Goal: Use online tool/utility: Utilize a website feature to perform a specific function

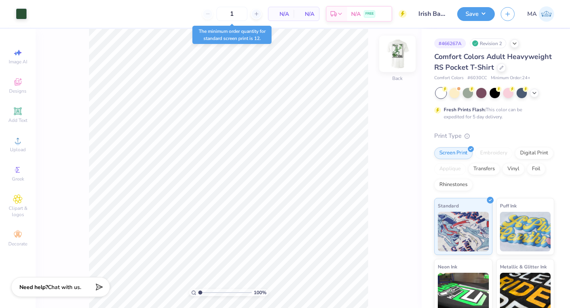
click at [396, 51] on img at bounding box center [398, 54] width 32 height 32
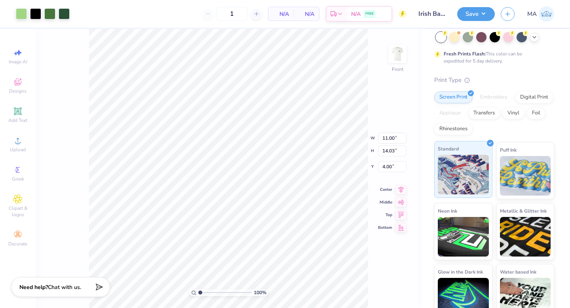
scroll to position [69, 0]
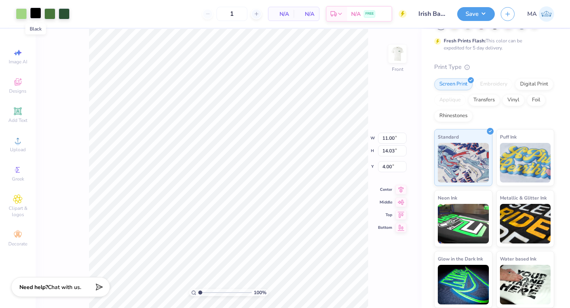
click at [36, 13] on div at bounding box center [35, 13] width 11 height 11
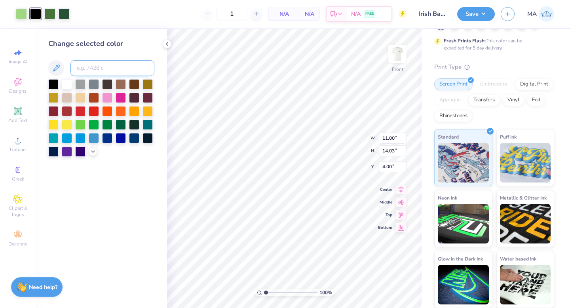
click at [103, 69] on input at bounding box center [112, 68] width 84 height 16
type input "350"
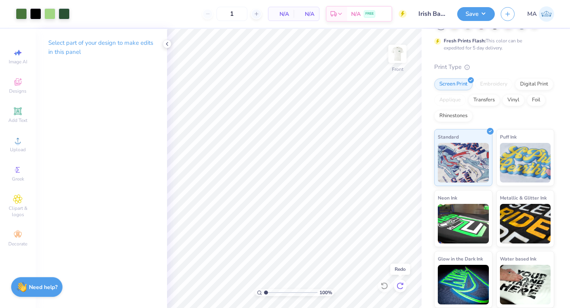
click at [398, 286] on icon at bounding box center [400, 286] width 8 height 8
click at [386, 287] on icon at bounding box center [384, 286] width 8 height 8
click at [402, 283] on icon at bounding box center [400, 286] width 8 height 8
click at [378, 287] on div at bounding box center [384, 285] width 13 height 13
click at [169, 41] on icon at bounding box center [167, 44] width 6 height 6
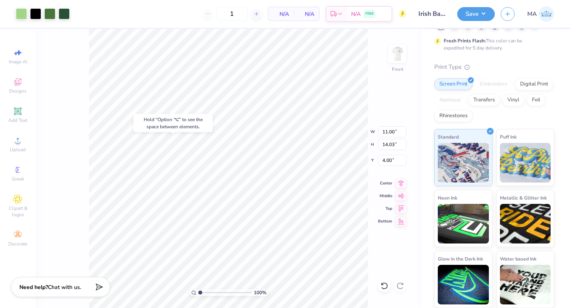
type input "11.06"
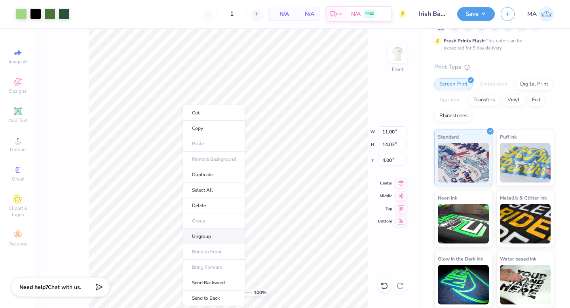
click at [213, 236] on li "Ungroup" at bounding box center [214, 236] width 62 height 15
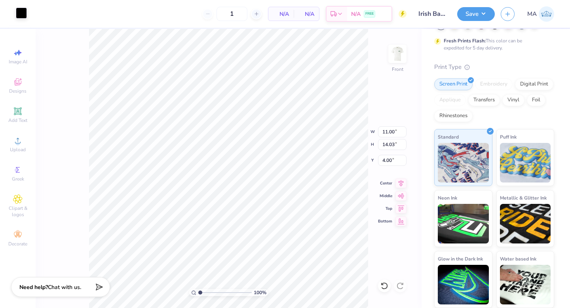
click at [19, 11] on div at bounding box center [21, 13] width 11 height 11
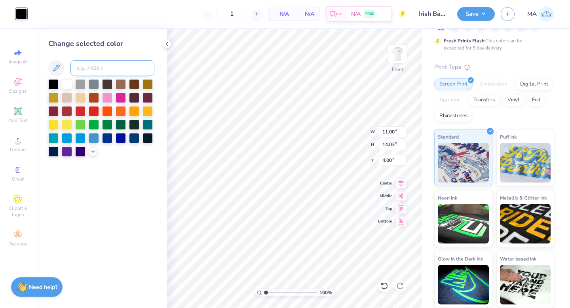
click at [136, 70] on input at bounding box center [112, 68] width 84 height 16
type input "350"
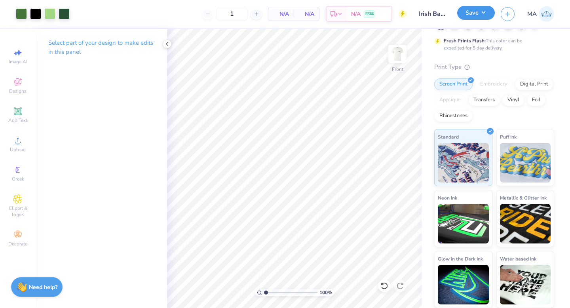
click at [477, 12] on button "Save" at bounding box center [476, 13] width 38 height 14
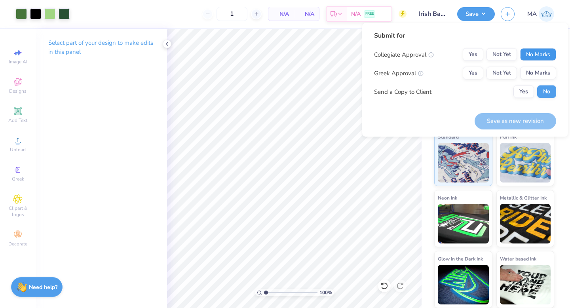
click at [526, 57] on button "No Marks" at bounding box center [538, 54] width 36 height 13
click at [526, 67] on button "No Marks" at bounding box center [538, 73] width 36 height 13
click at [495, 119] on button "Save as new revision" at bounding box center [516, 121] width 82 height 16
